Goal: Navigation & Orientation: Find specific page/section

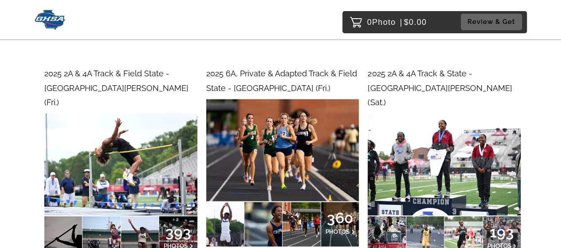
scroll to position [884, 0]
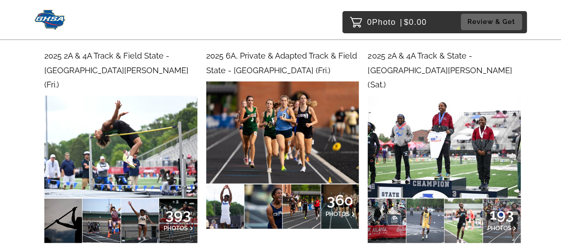
click at [452, 138] on img at bounding box center [444, 147] width 153 height 102
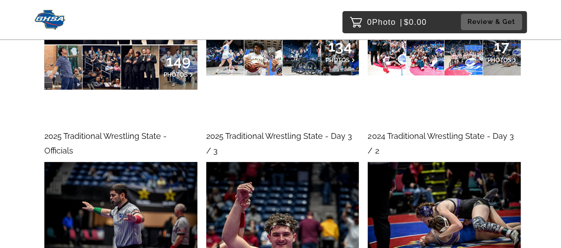
scroll to position [3534, 0]
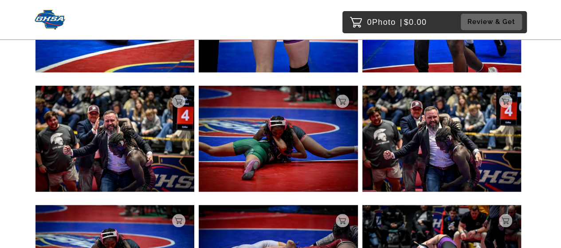
scroll to position [2041, 0]
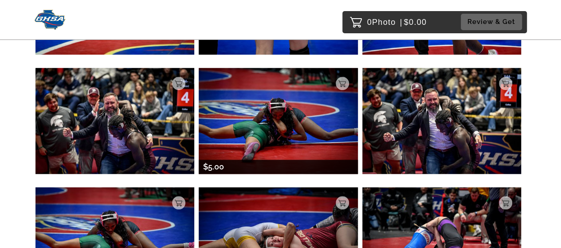
click at [300, 134] on img at bounding box center [278, 121] width 159 height 106
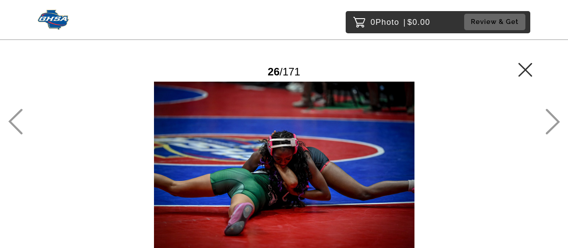
click at [524, 67] on icon at bounding box center [525, 70] width 14 height 14
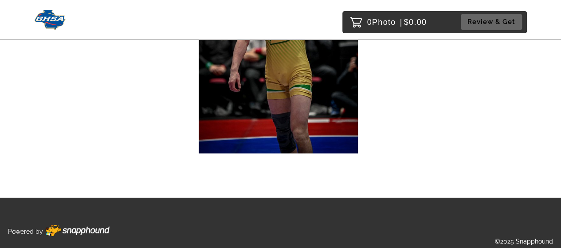
scroll to position [11258, 0]
